Goal: Task Accomplishment & Management: Manage account settings

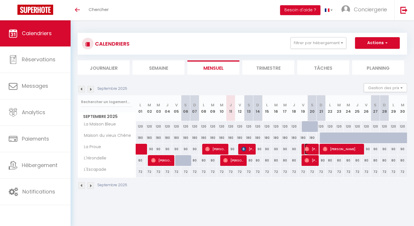
click at [307, 150] on img at bounding box center [307, 149] width 5 height 5
select select "OK"
select select "0"
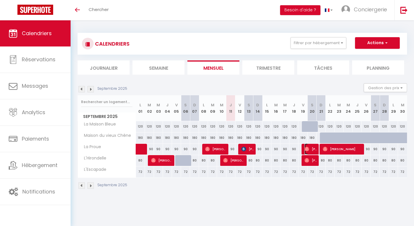
select select "1"
select select
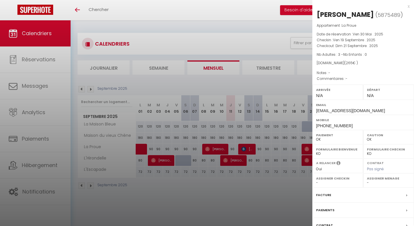
click at [405, 6] on div "x" at bounding box center [361, 6] width 97 height 7
